Goal: Find specific page/section: Find specific page/section

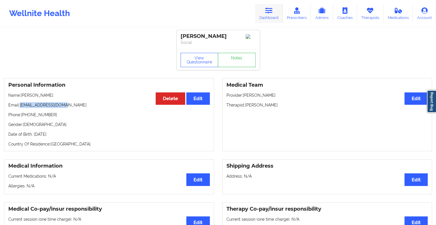
click at [272, 9] on icon at bounding box center [268, 10] width 7 height 6
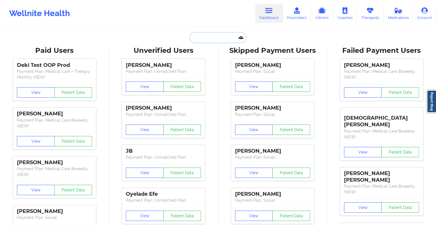
click at [217, 38] on input "text" at bounding box center [217, 37] width 57 height 11
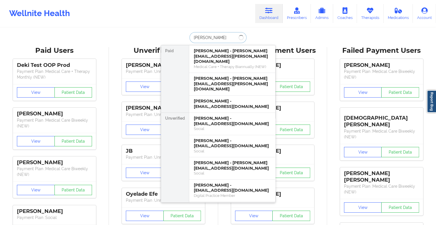
type input "[PERSON_NAME]"
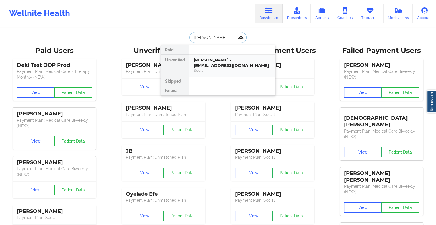
click at [230, 65] on div "[PERSON_NAME] - [EMAIL_ADDRESS][DOMAIN_NAME]" at bounding box center [232, 62] width 77 height 11
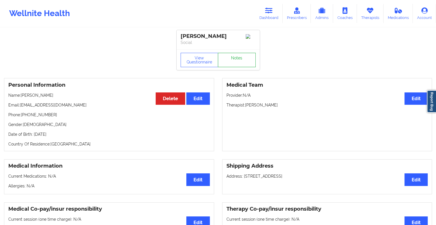
click at [234, 58] on link "Notes" at bounding box center [237, 60] width 38 height 14
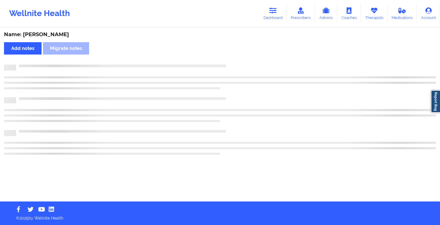
click at [234, 58] on div "Name: [PERSON_NAME] Add notes Migrate notes" at bounding box center [220, 114] width 440 height 173
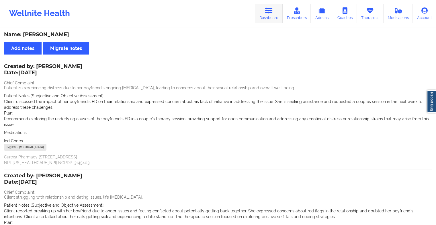
click at [274, 17] on link "Dashboard" at bounding box center [268, 13] width 27 height 19
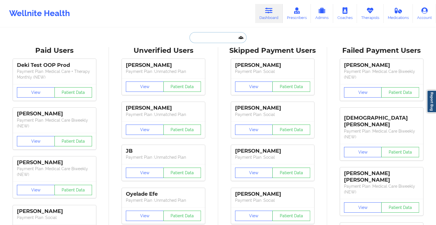
click at [196, 34] on input "text" at bounding box center [217, 37] width 57 height 11
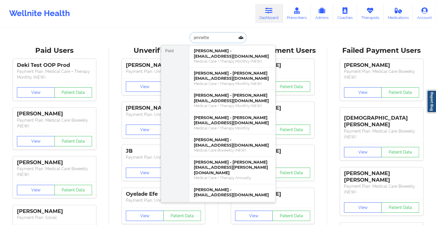
type input "jennette c"
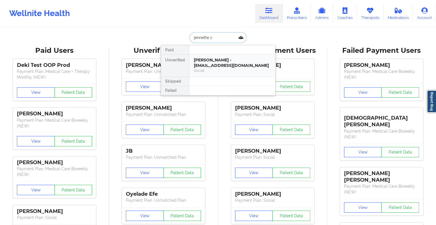
click at [206, 64] on div "[PERSON_NAME] - [EMAIL_ADDRESS][DOMAIN_NAME]" at bounding box center [232, 62] width 77 height 11
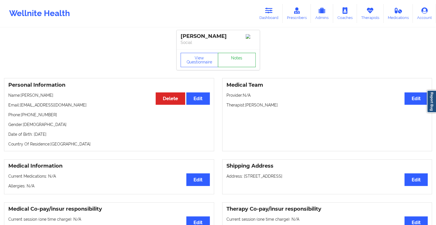
click at [231, 57] on link "Notes" at bounding box center [237, 60] width 38 height 14
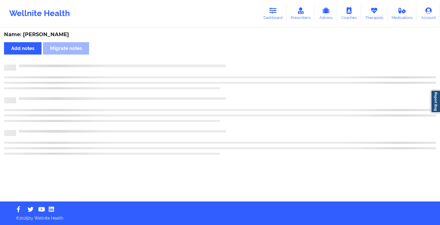
click at [231, 57] on div "Name: [PERSON_NAME] Add notes Migrate notes" at bounding box center [220, 114] width 440 height 173
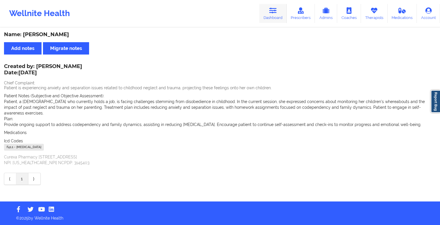
click at [272, 14] on icon at bounding box center [272, 10] width 7 height 6
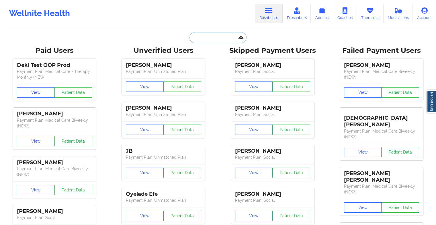
click at [203, 34] on input "text" at bounding box center [217, 37] width 57 height 11
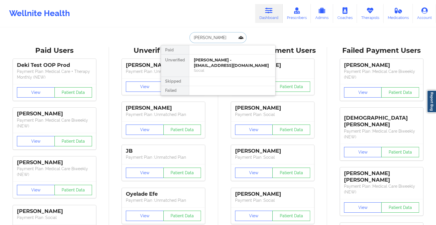
type input "[PERSON_NAME]"
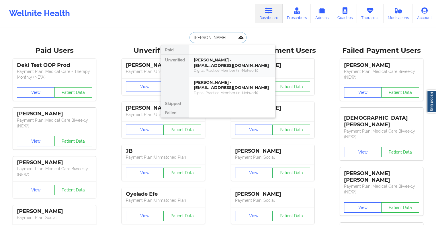
click at [209, 63] on div "[PERSON_NAME] - [EMAIL_ADDRESS][DOMAIN_NAME]" at bounding box center [232, 62] width 77 height 11
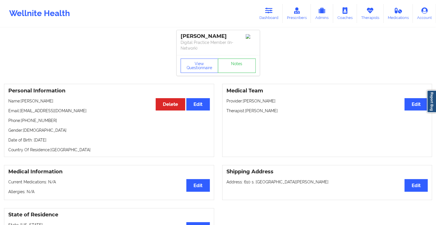
click at [230, 54] on div "[PERSON_NAME] Digital Practice Member (In-Network)" at bounding box center [217, 42] width 83 height 25
drag, startPoint x: 230, startPoint y: 54, endPoint x: 228, endPoint y: 68, distance: 14.1
click at [228, 68] on link "Notes" at bounding box center [237, 65] width 38 height 14
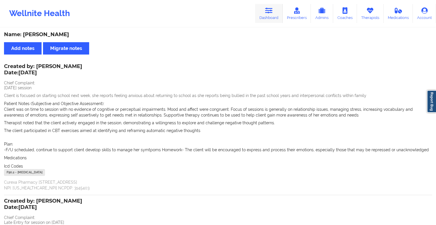
click at [268, 14] on link "Dashboard" at bounding box center [268, 13] width 27 height 19
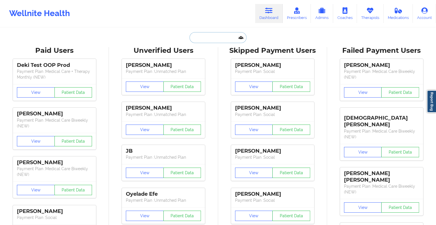
click at [213, 36] on input "text" at bounding box center [217, 37] width 57 height 11
type input "e"
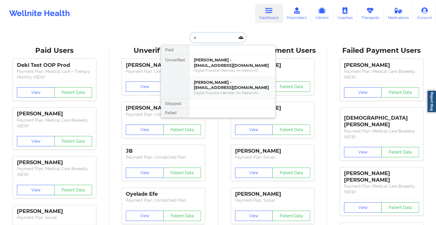
click at [214, 87] on div "[PERSON_NAME] - [EMAIL_ADDRESS][DOMAIN_NAME]" at bounding box center [232, 85] width 77 height 11
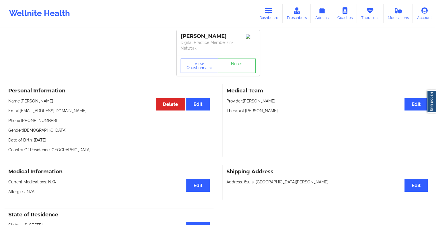
click at [233, 62] on link "Notes" at bounding box center [237, 65] width 38 height 14
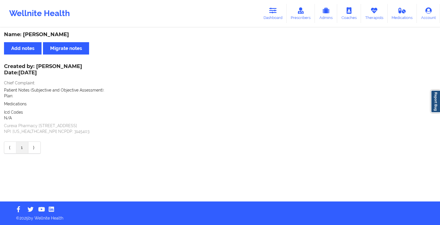
click at [197, 223] on footer "© 2025 by Wellnite Health" at bounding box center [220, 212] width 440 height 23
